Goal: Information Seeking & Learning: Learn about a topic

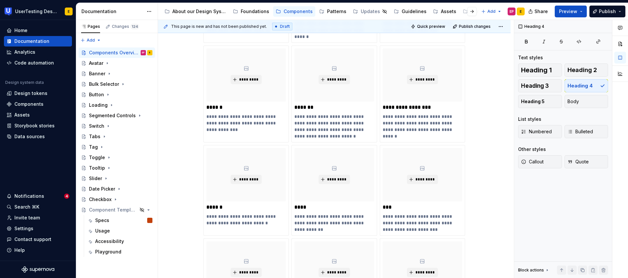
scroll to position [185, 0]
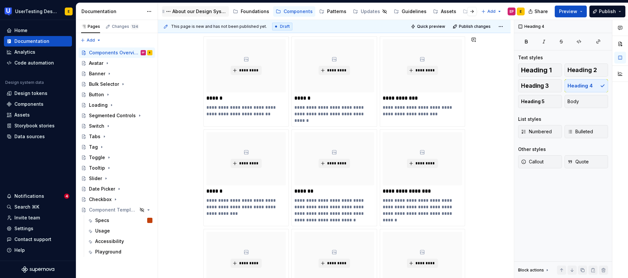
click at [195, 11] on div "About our Design System" at bounding box center [199, 11] width 54 height 7
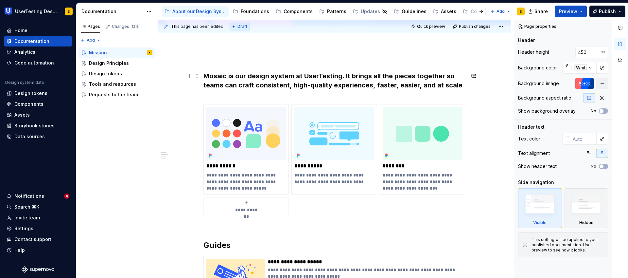
scroll to position [152, 0]
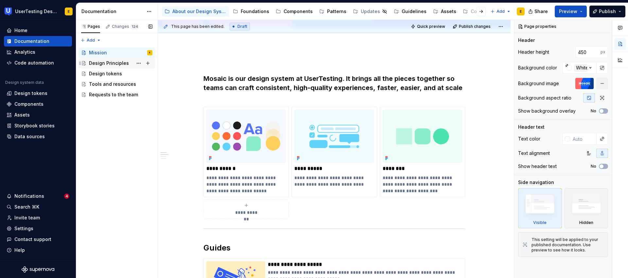
click at [105, 62] on div "Design Principles" at bounding box center [109, 63] width 40 height 7
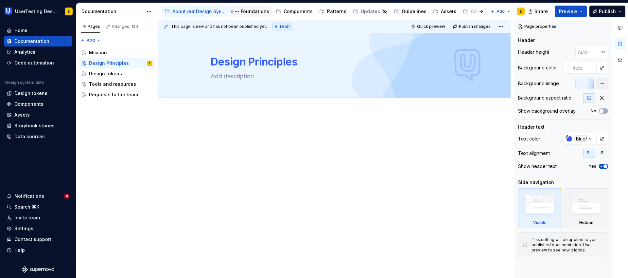
click at [258, 12] on div "Foundations" at bounding box center [255, 11] width 28 height 7
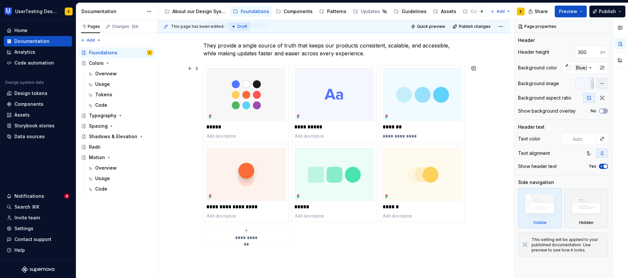
scroll to position [181, 0]
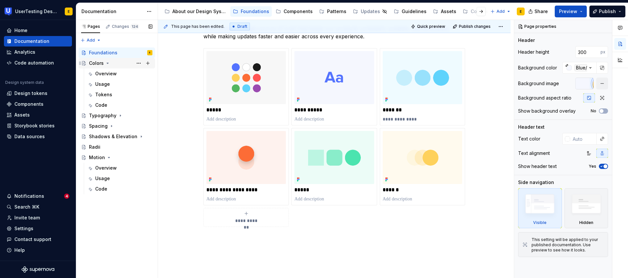
click at [99, 62] on div "Colors" at bounding box center [96, 63] width 15 height 7
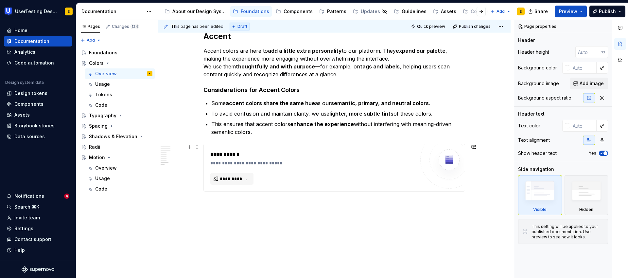
scroll to position [2313, 0]
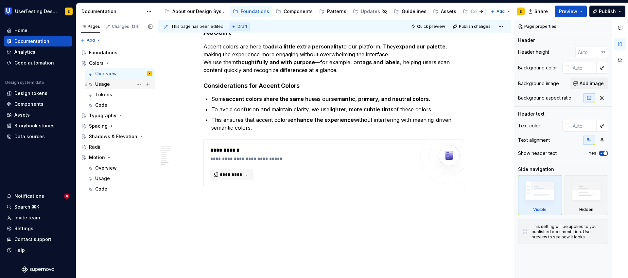
click at [114, 84] on div "Usage" at bounding box center [123, 84] width 57 height 9
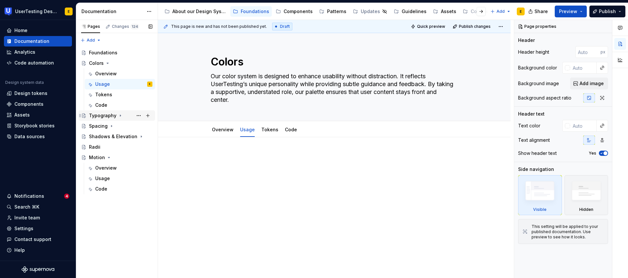
click at [105, 118] on div "Typography" at bounding box center [102, 115] width 27 height 7
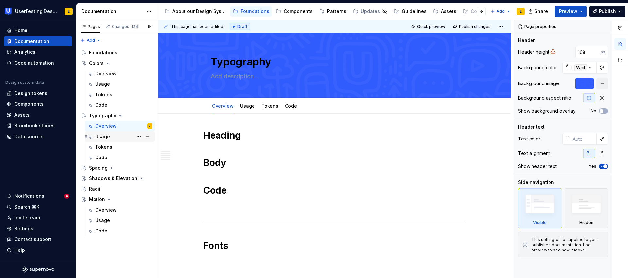
click at [103, 138] on div "Usage" at bounding box center [102, 136] width 15 height 7
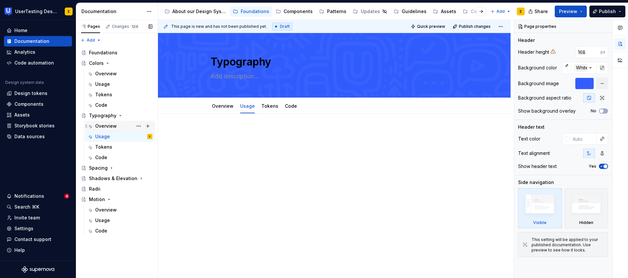
click at [110, 126] on div "Overview" at bounding box center [106, 126] width 22 height 7
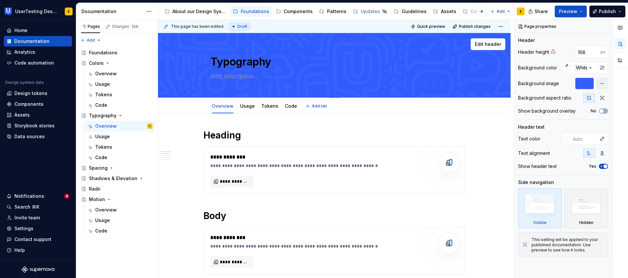
click at [250, 62] on textarea "Typography" at bounding box center [332, 62] width 247 height 16
type textarea "*"
